Goal: Task Accomplishment & Management: Use online tool/utility

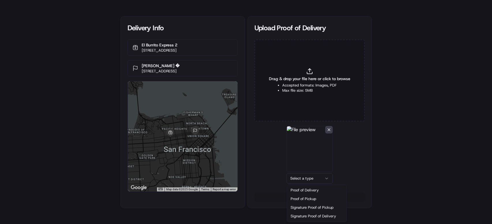
click at [310, 178] on html "Delivery Info El Burrito Express 2 [STREET_ADDRESS] [PERSON_NAME] � [STREET_ADD…" at bounding box center [246, 112] width 492 height 224
click at [313, 174] on html "Delivery Info El Burrito Express 2 [STREET_ADDRESS] [PERSON_NAME] � [STREET_ADD…" at bounding box center [246, 112] width 492 height 224
click at [311, 195] on button "Upload 1 file" at bounding box center [310, 197] width 110 height 8
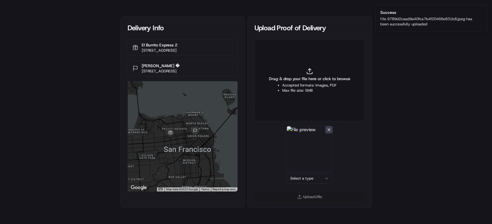
click at [318, 178] on html "Delivery Info El Burrito Express 2 [STREET_ADDRESS] [PERSON_NAME] � [STREET_ADD…" at bounding box center [246, 112] width 492 height 224
click at [311, 198] on button "Upload 1 file" at bounding box center [310, 197] width 110 height 8
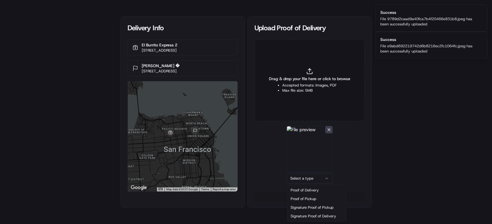
click at [306, 180] on html "Delivery Info El Burrito Express 2 [STREET_ADDRESS] [PERSON_NAME] � [STREET_ADD…" at bounding box center [246, 112] width 492 height 224
click at [307, 195] on button "Upload 1 file" at bounding box center [310, 197] width 110 height 8
click at [302, 178] on html "Delivery Info El Burrito Express 2 [STREET_ADDRESS] [PERSON_NAME] � [STREET_ADD…" at bounding box center [246, 112] width 492 height 224
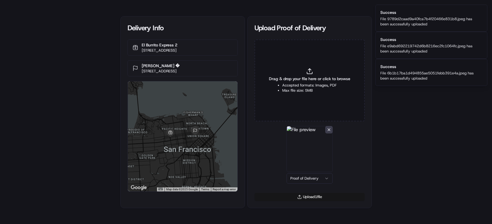
click at [311, 199] on button "Upload 1 file" at bounding box center [310, 197] width 110 height 8
